Goal: Check status: Check status

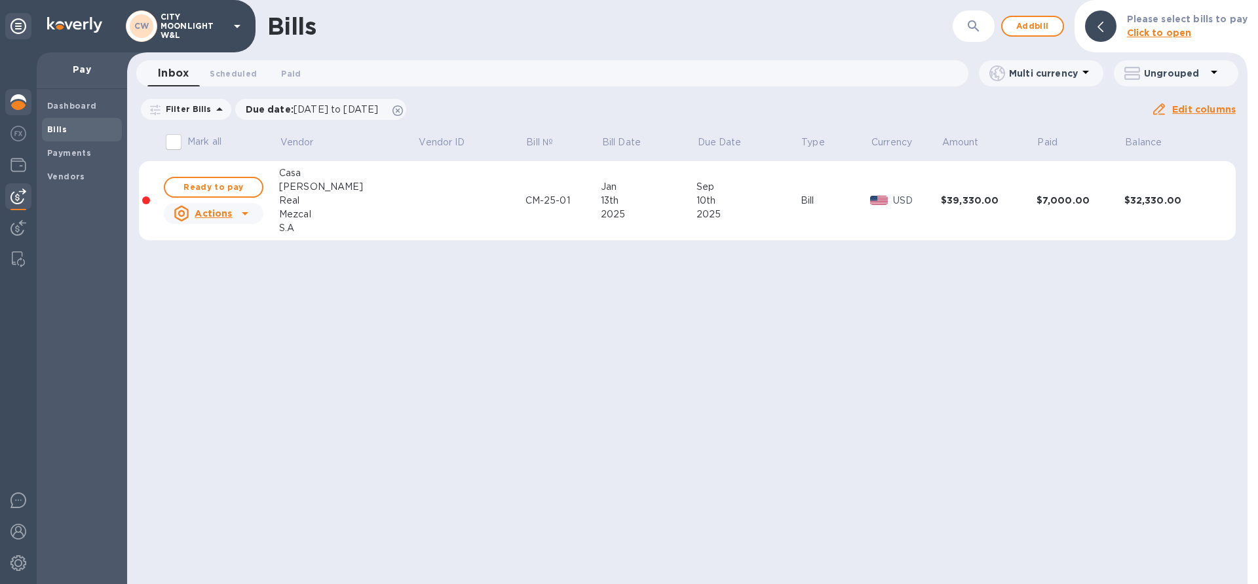
click at [18, 103] on img at bounding box center [18, 102] width 16 height 16
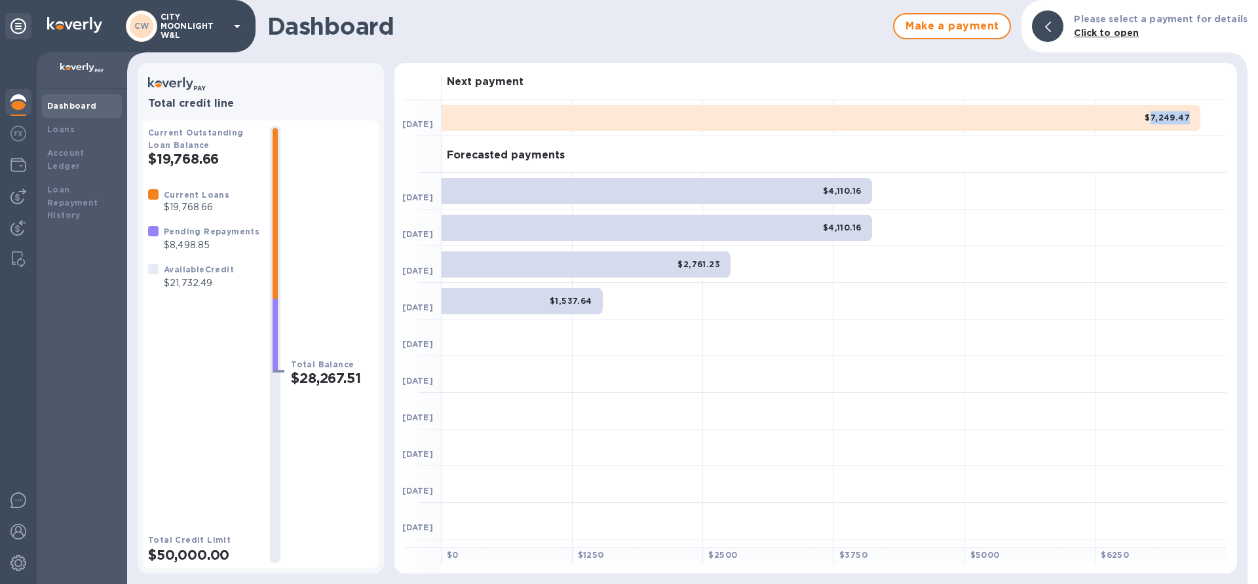
drag, startPoint x: 1148, startPoint y: 116, endPoint x: 1184, endPoint y: 116, distance: 35.4
click at [1184, 116] on b "$7,249.47" at bounding box center [1167, 118] width 45 height 10
